Goal: Task Accomplishment & Management: Use online tool/utility

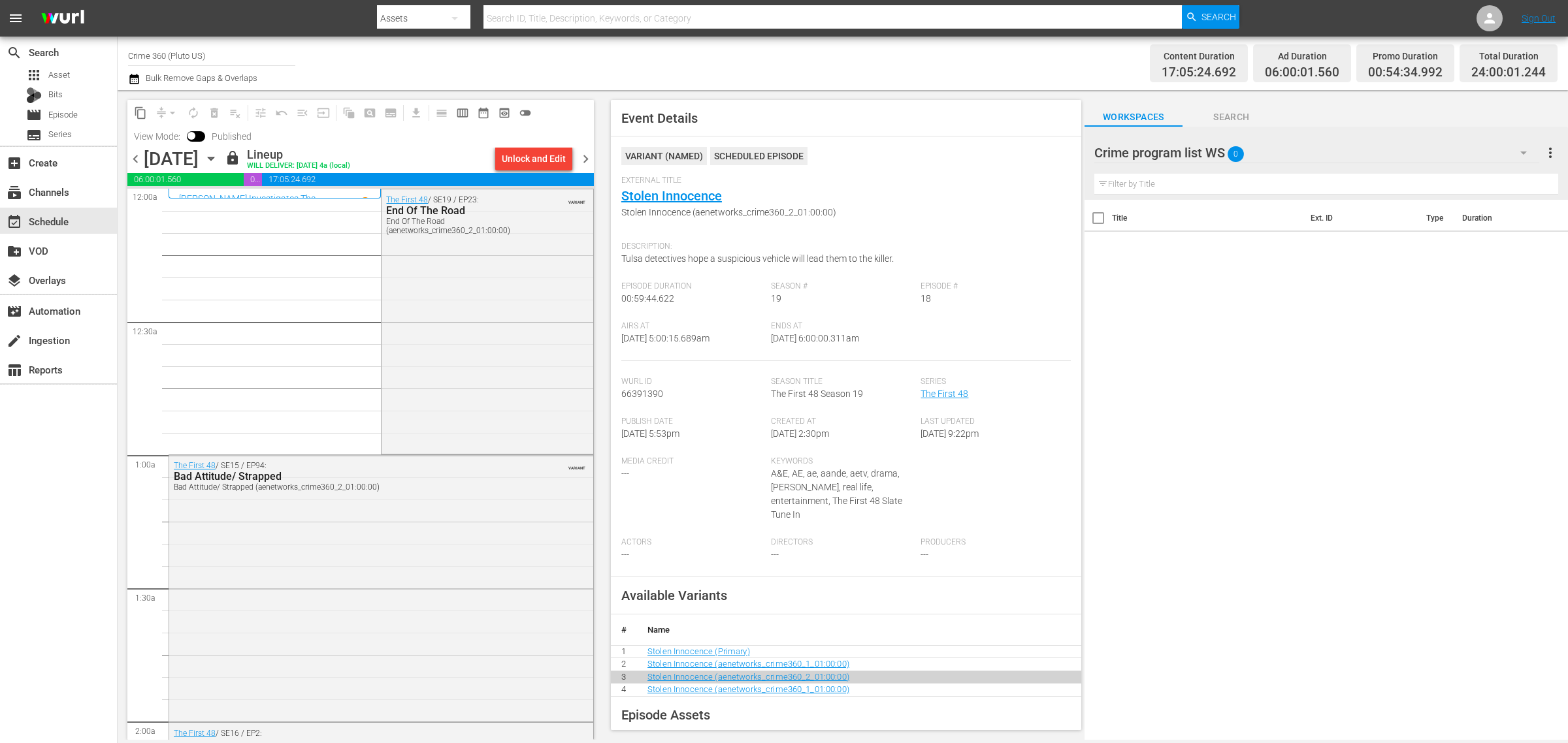
scroll to position [1247, 0]
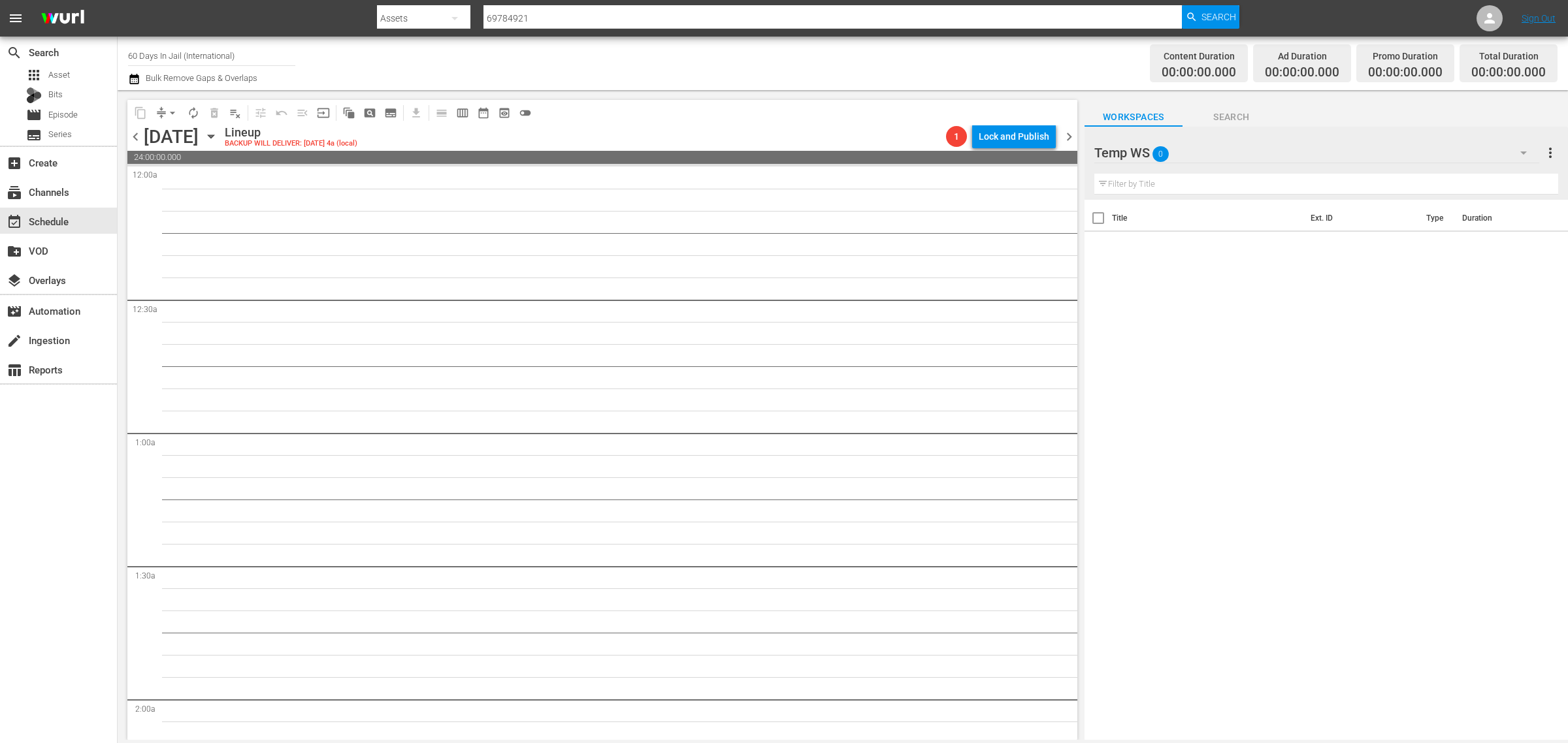
click at [956, 50] on div "Content Duration 00:00:00.000 Ad Duration 00:00:00.000 Promo Duration 00:00:00.…" at bounding box center [1233, 63] width 650 height 47
click at [688, 60] on div "Channel Title 60 Days In Jail (International) Bulk Remove Gaps & Overlaps" at bounding box center [518, 63] width 779 height 47
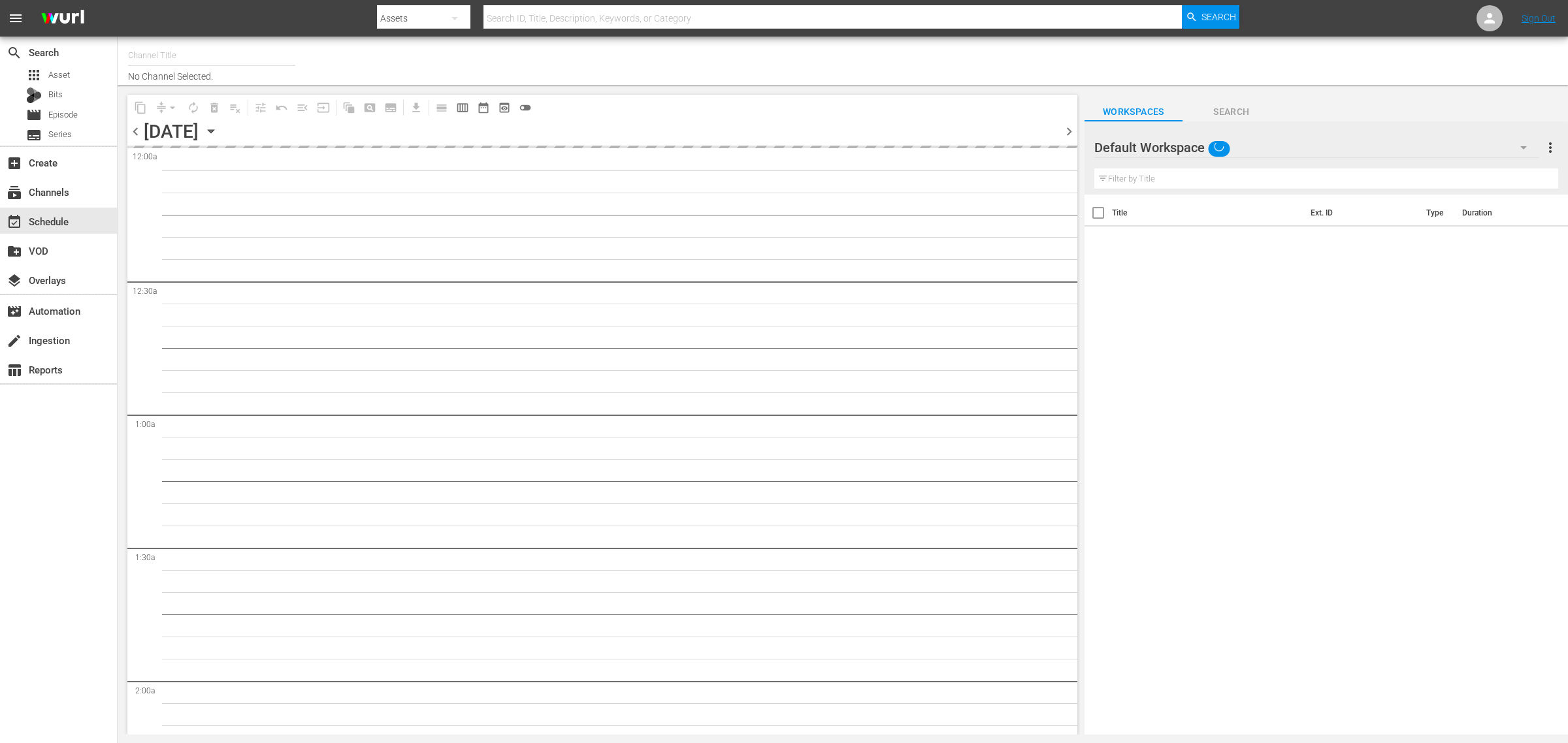
type input "60 Days In Jail (International) (2077)"
